Goal: Information Seeking & Learning: Learn about a topic

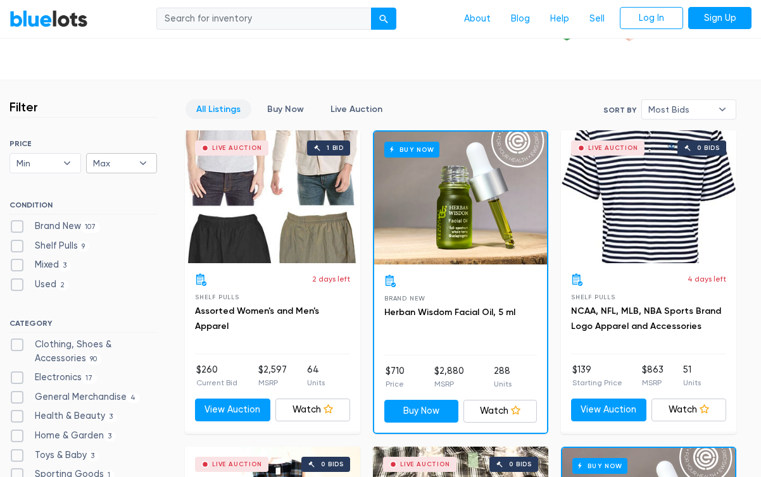
scroll to position [304, 0]
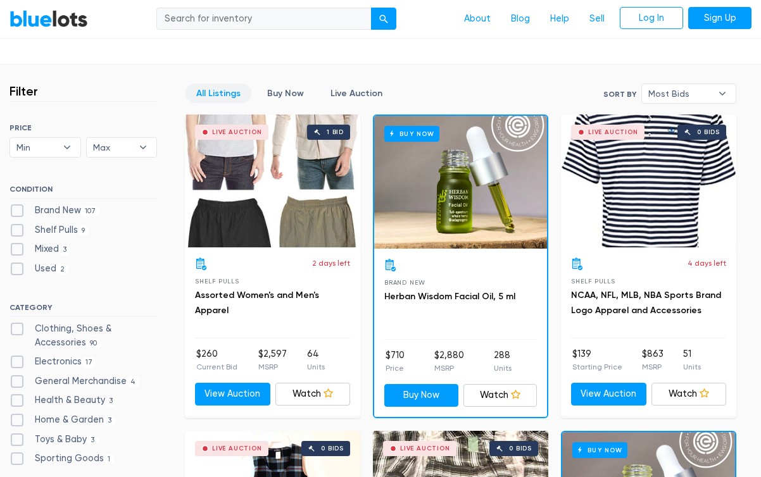
click at [18, 209] on label "Brand New 107" at bounding box center [54, 211] width 90 height 14
click at [18, 209] on New"] "Brand New 107" at bounding box center [13, 208] width 8 height 8
checkbox New"] "true"
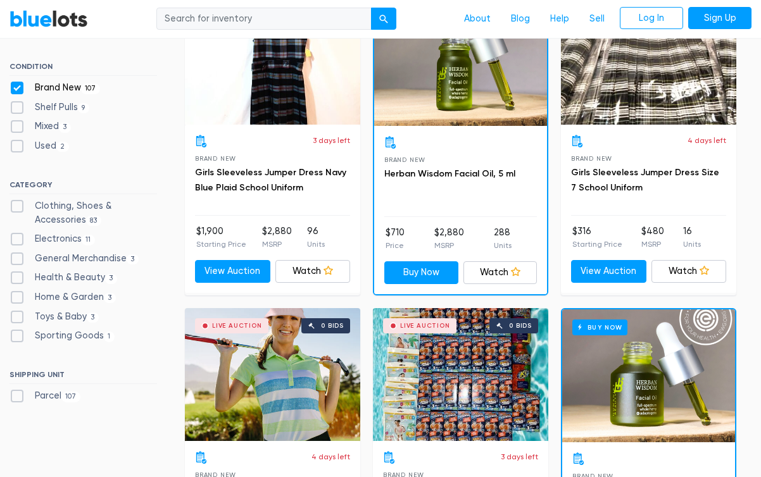
scroll to position [429, 0]
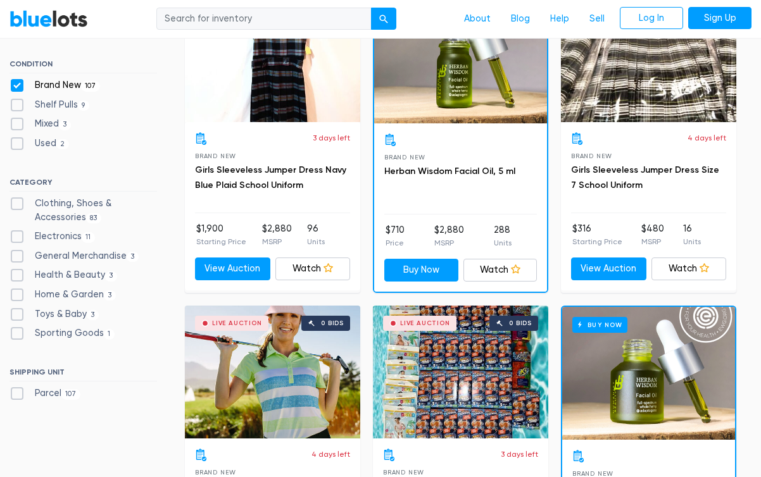
click at [18, 292] on label "Home & Garden 3" at bounding box center [62, 295] width 106 height 14
click at [18, 292] on Garden"] "Home & Garden 3" at bounding box center [13, 292] width 8 height 8
checkbox Garden"] "true"
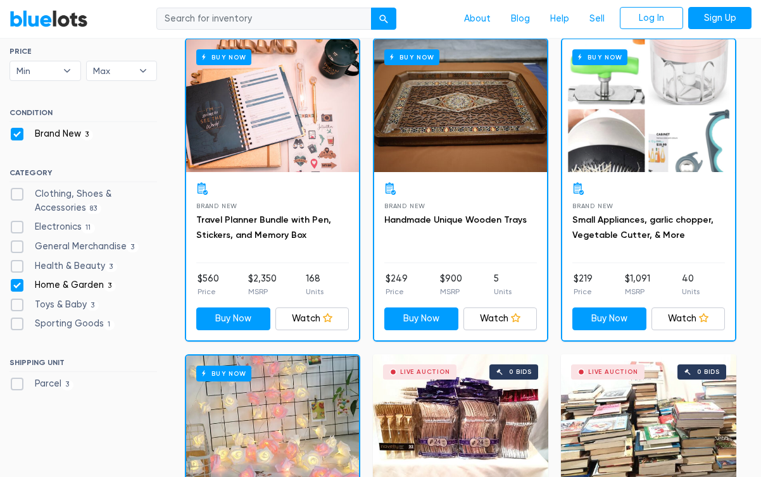
scroll to position [379, 0]
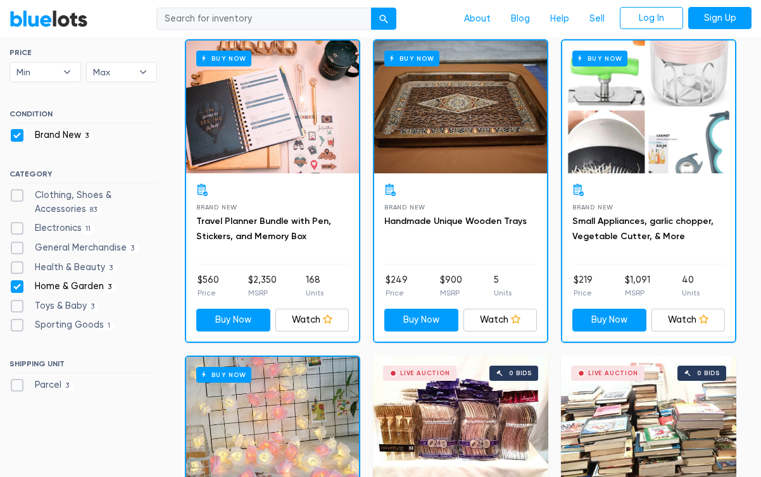
click at [16, 137] on label "Brand New 3" at bounding box center [51, 135] width 84 height 14
click at [16, 137] on New"] "Brand New 3" at bounding box center [13, 132] width 8 height 8
checkbox New"] "false"
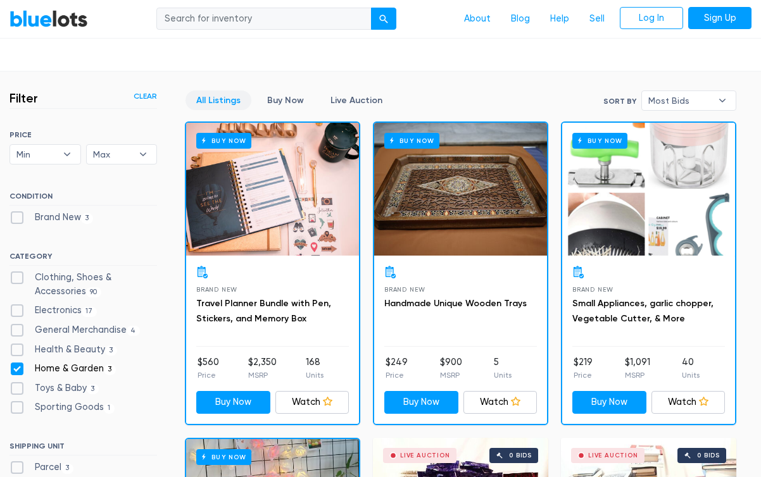
scroll to position [306, 0]
